Goal: Check status: Check status

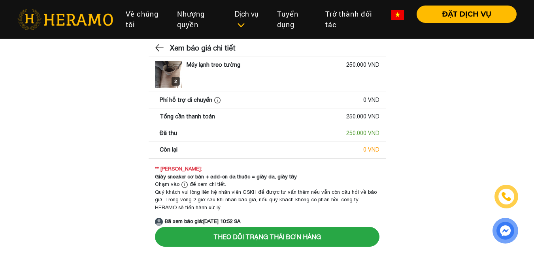
click at [491, 83] on main "Xem báo giá chi tiết 2 2 Máy lạnh treo tường 250.000 VND Phí hỗ trợ di chuyển 0…" at bounding box center [267, 134] width 534 height 183
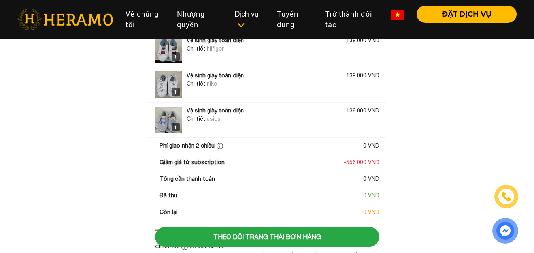
scroll to position [155, 0]
